Goal: Information Seeking & Learning: Check status

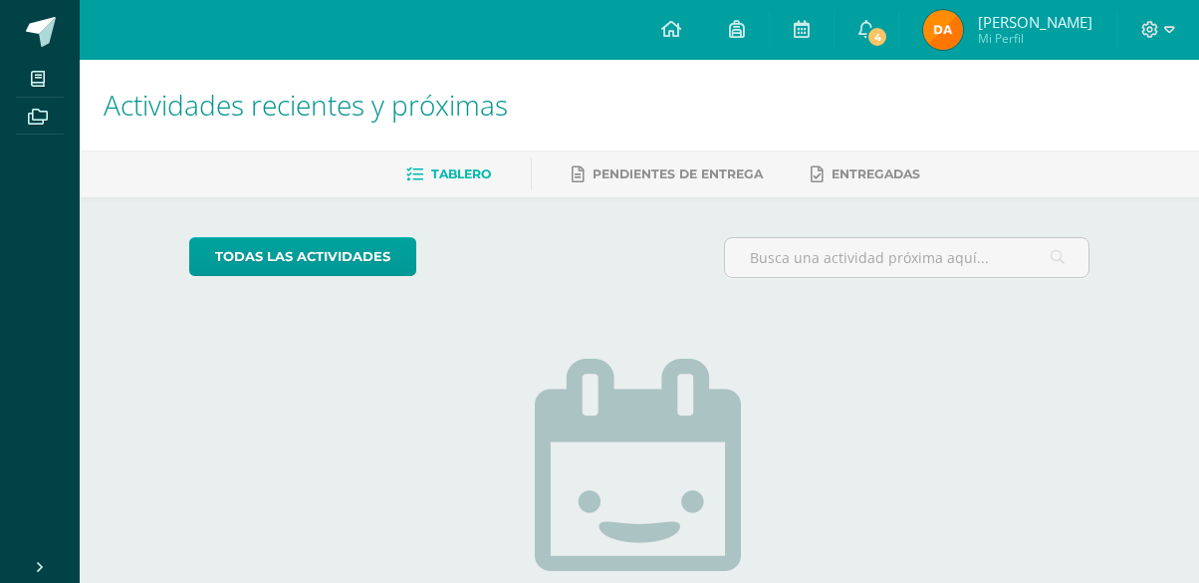
scroll to position [56, 0]
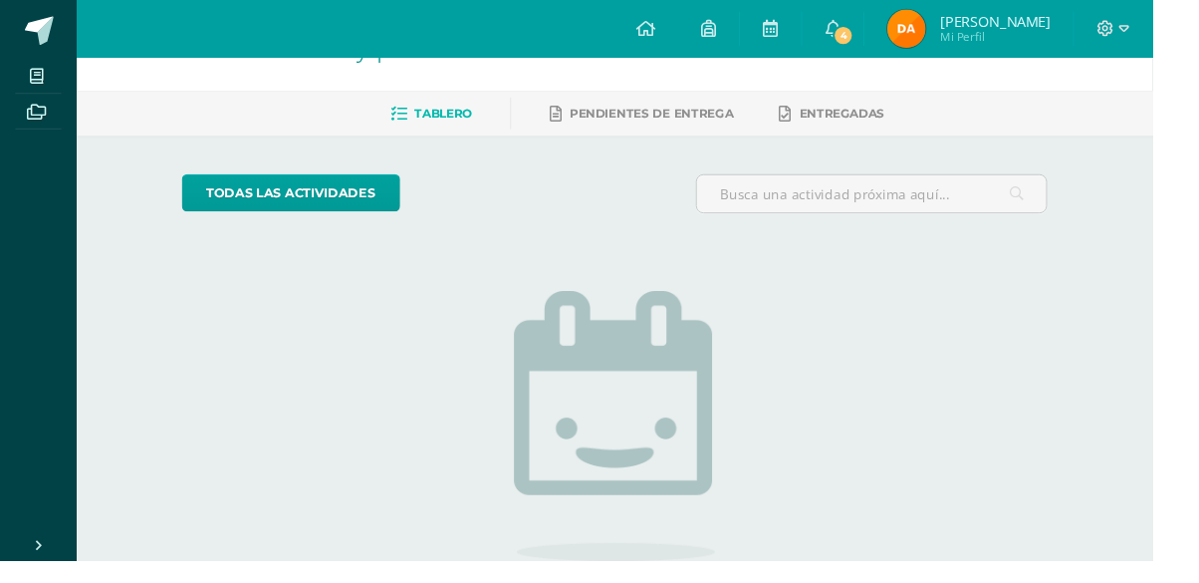
click at [963, 37] on img at bounding box center [943, 30] width 40 height 40
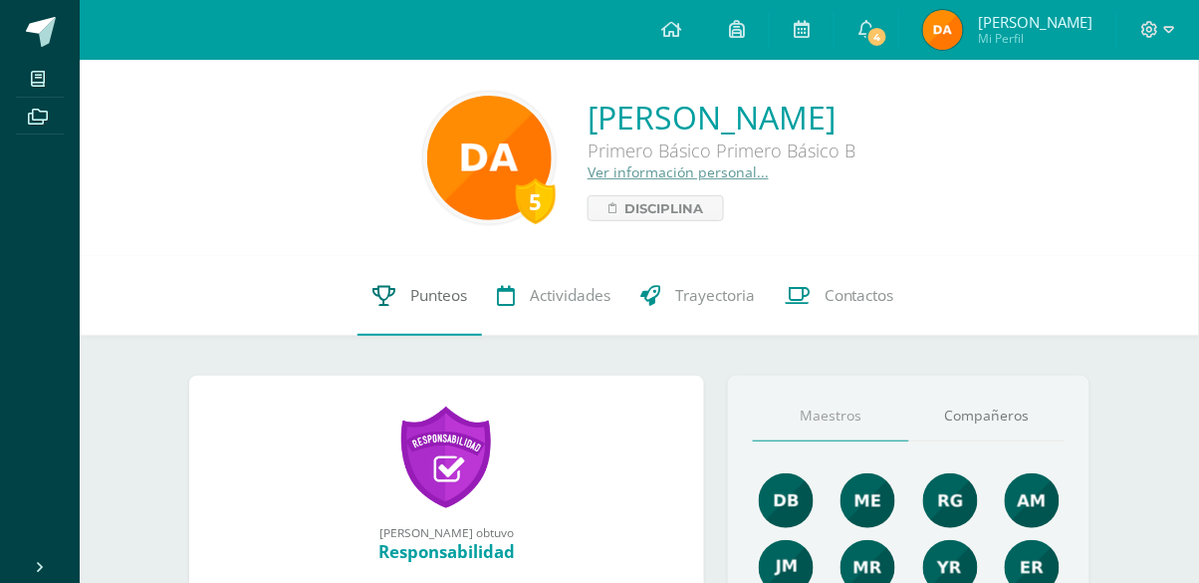
click at [416, 295] on span "Punteos" at bounding box center [438, 295] width 57 height 21
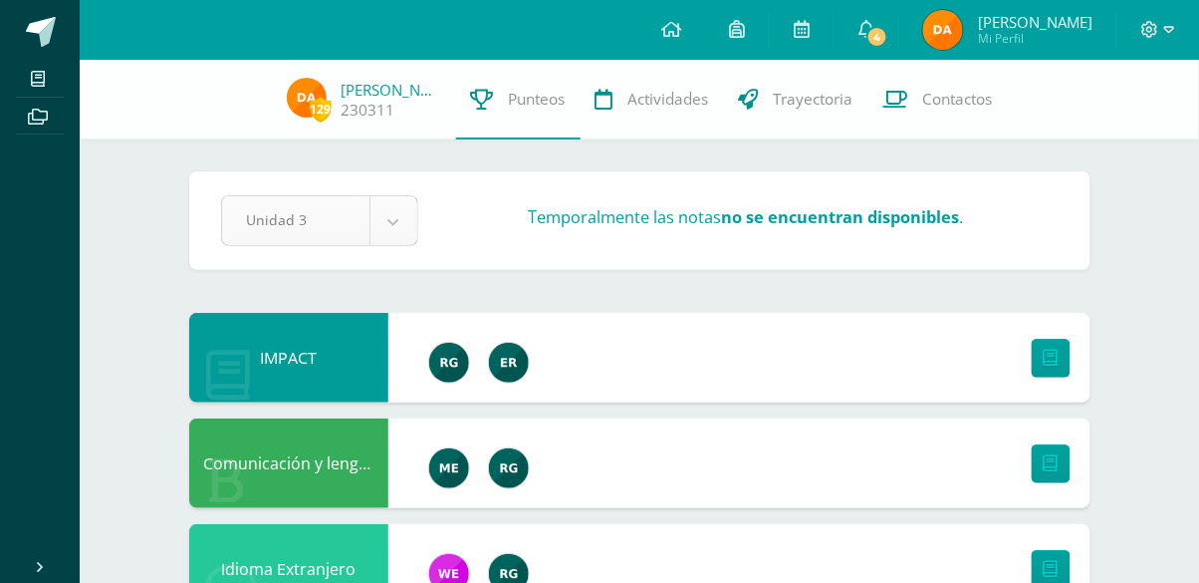
click at [147, 129] on div "129 Diana Aguirre 230311 Punteos Actividades Trayectoria Contactos" at bounding box center [599, 100] width 1199 height 80
click at [313, 97] on span "129" at bounding box center [321, 109] width 22 height 25
